Goal: Transaction & Acquisition: Purchase product/service

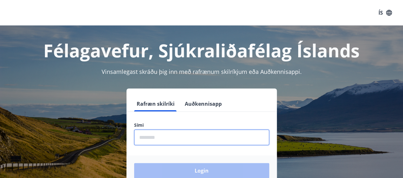
click at [158, 143] on input "phone" at bounding box center [201, 138] width 135 height 16
type input "********"
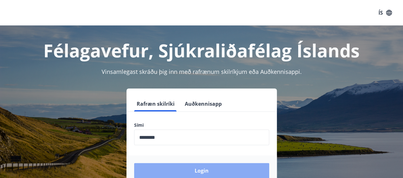
click at [189, 168] on button "Login" at bounding box center [201, 170] width 135 height 15
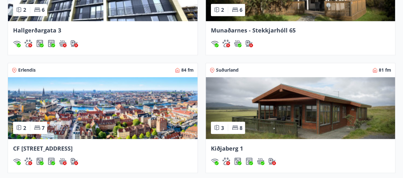
scroll to position [425, 0]
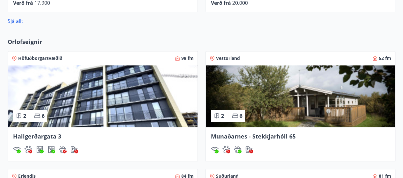
click at [50, 133] on span "Hallgerðargata 3" at bounding box center [37, 137] width 48 height 8
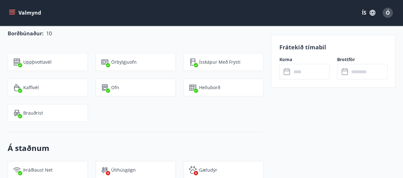
scroll to position [638, 0]
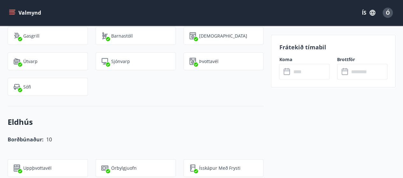
click at [296, 76] on input "text" at bounding box center [310, 72] width 38 height 16
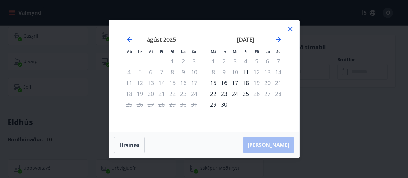
click at [292, 28] on icon at bounding box center [291, 29] width 8 height 8
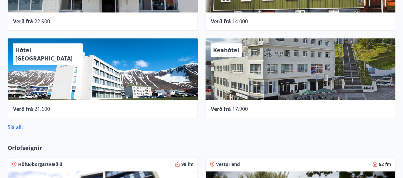
scroll to position [425, 0]
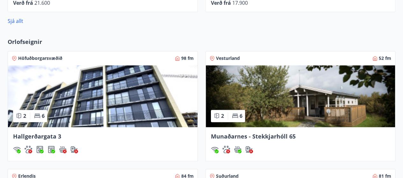
click at [36, 117] on icon at bounding box center [37, 116] width 6 height 4
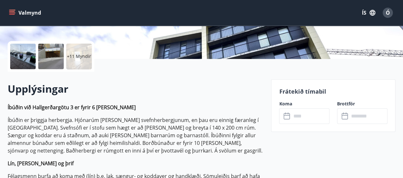
scroll to position [26, 0]
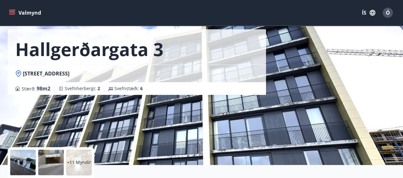
click at [78, 160] on p "+11 Myndir" at bounding box center [79, 162] width 24 height 6
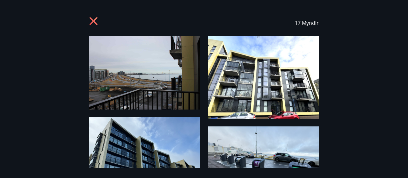
click at [78, 160] on div "17 Myndir" at bounding box center [204, 89] width 408 height 158
click at [98, 24] on icon at bounding box center [94, 22] width 10 height 10
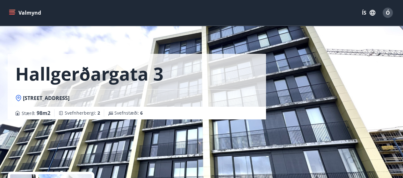
scroll to position [0, 0]
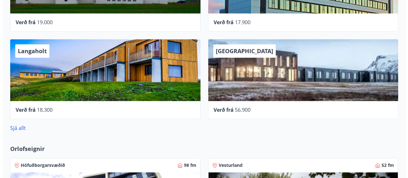
scroll to position [212, 0]
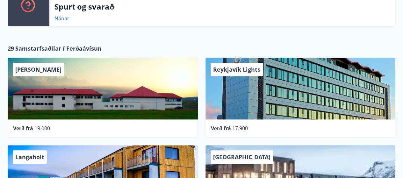
click at [247, 99] on div "Reykjavík Lights" at bounding box center [301, 89] width 190 height 62
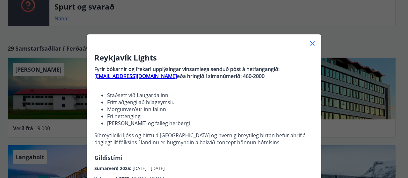
scroll to position [0, 0]
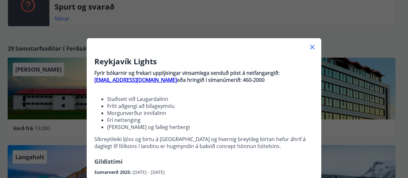
click at [309, 46] on icon at bounding box center [313, 47] width 8 height 8
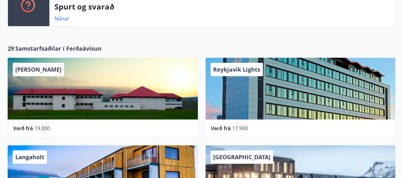
click at [234, 128] on span "17.900" at bounding box center [240, 128] width 16 height 7
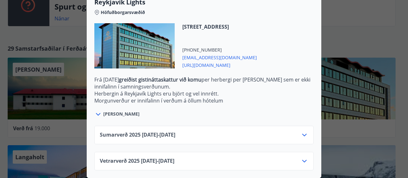
scroll to position [223, 0]
click at [305, 131] on icon at bounding box center [305, 135] width 8 height 8
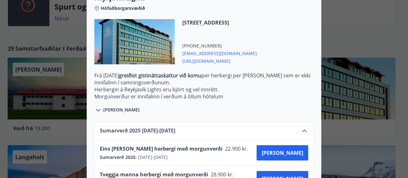
scroll to position [275, 0]
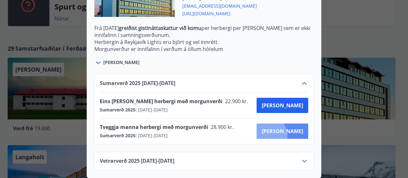
click at [290, 131] on button "[PERSON_NAME]" at bounding box center [283, 131] width 52 height 15
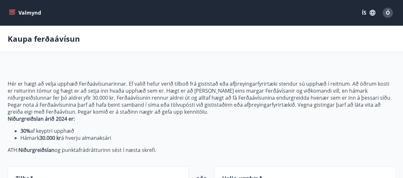
scroll to position [106, 0]
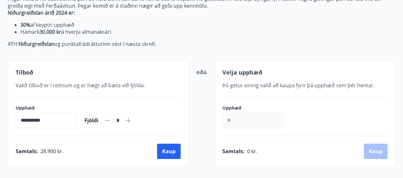
click at [132, 121] on icon at bounding box center [129, 121] width 8 height 8
click at [132, 122] on icon at bounding box center [129, 121] width 8 height 8
type input "*"
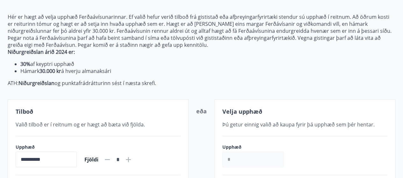
scroll to position [173, 0]
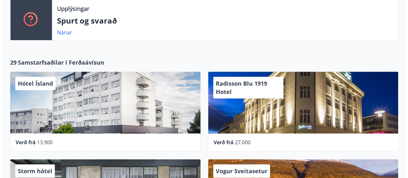
scroll to position [304, 0]
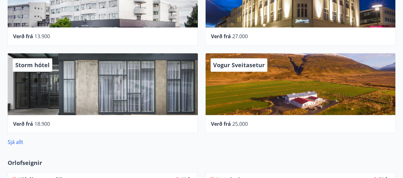
click at [237, 34] on span "27.000" at bounding box center [240, 36] width 16 height 7
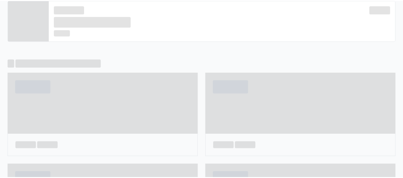
scroll to position [0, 0]
